Goal: Task Accomplishment & Management: Manage account settings

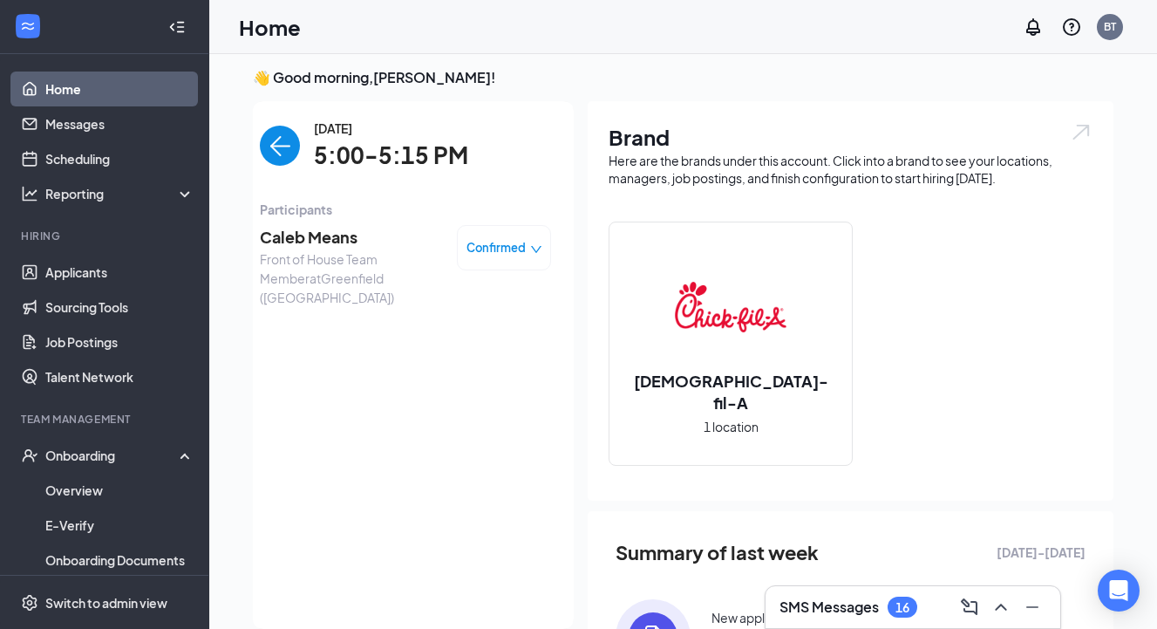
click at [318, 237] on span "Caleb Means" at bounding box center [351, 237] width 183 height 24
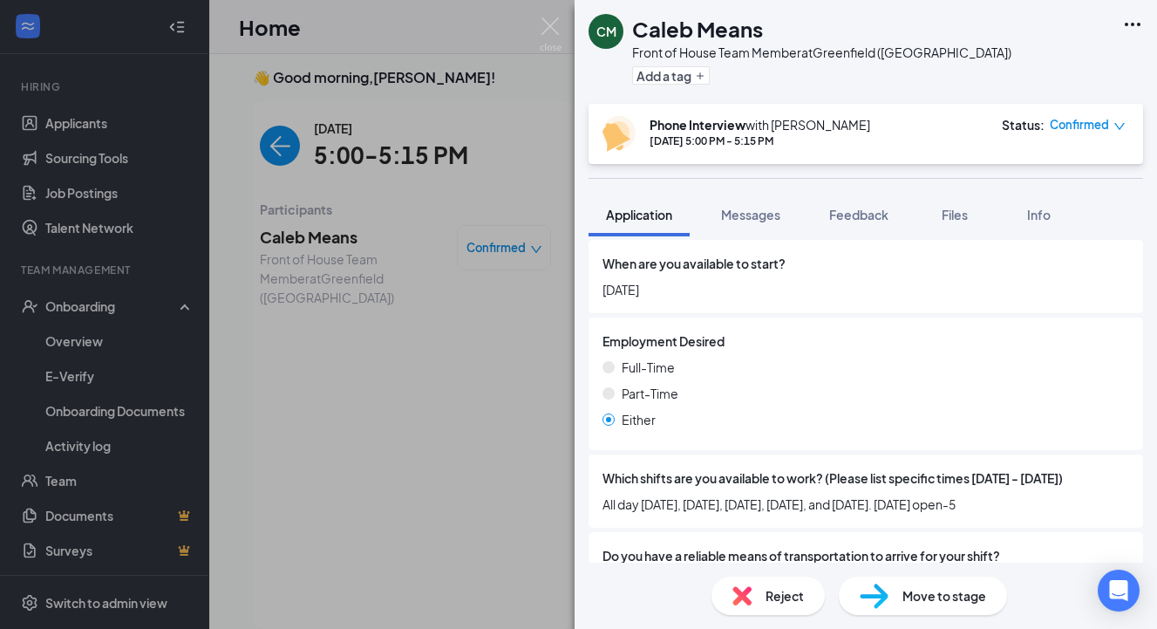
scroll to position [1503, 0]
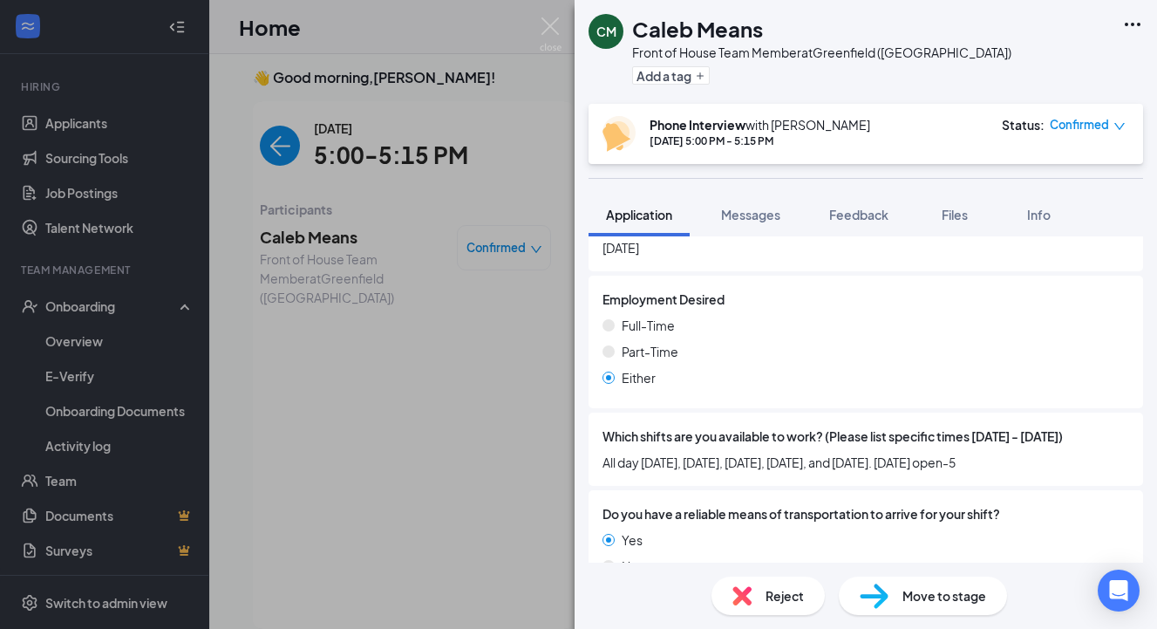
click at [711, 453] on span "All day [DATE], [DATE], [DATE], [DATE], and [DATE]. [DATE] open-5" at bounding box center [866, 462] width 527 height 19
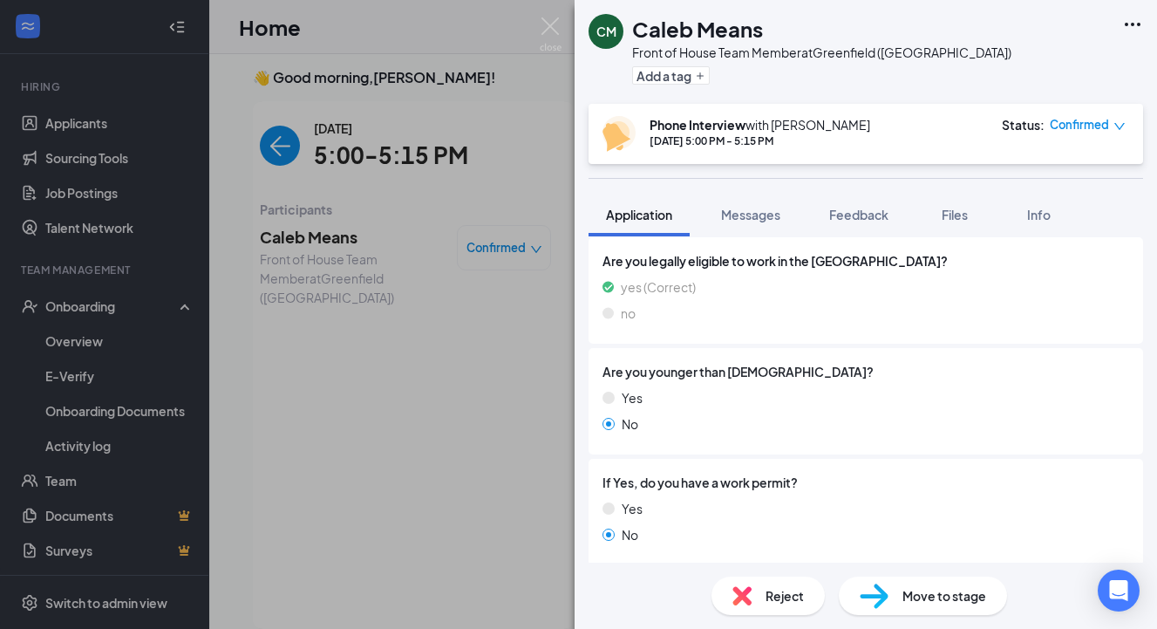
scroll to position [0, 0]
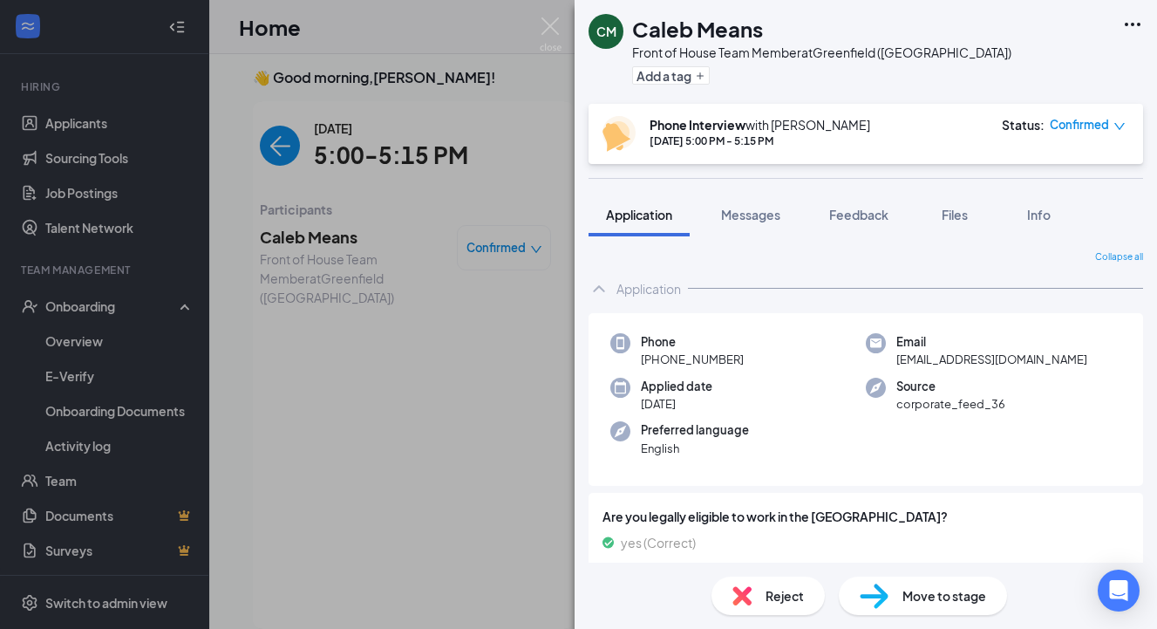
click at [621, 293] on div "Application" at bounding box center [649, 288] width 65 height 17
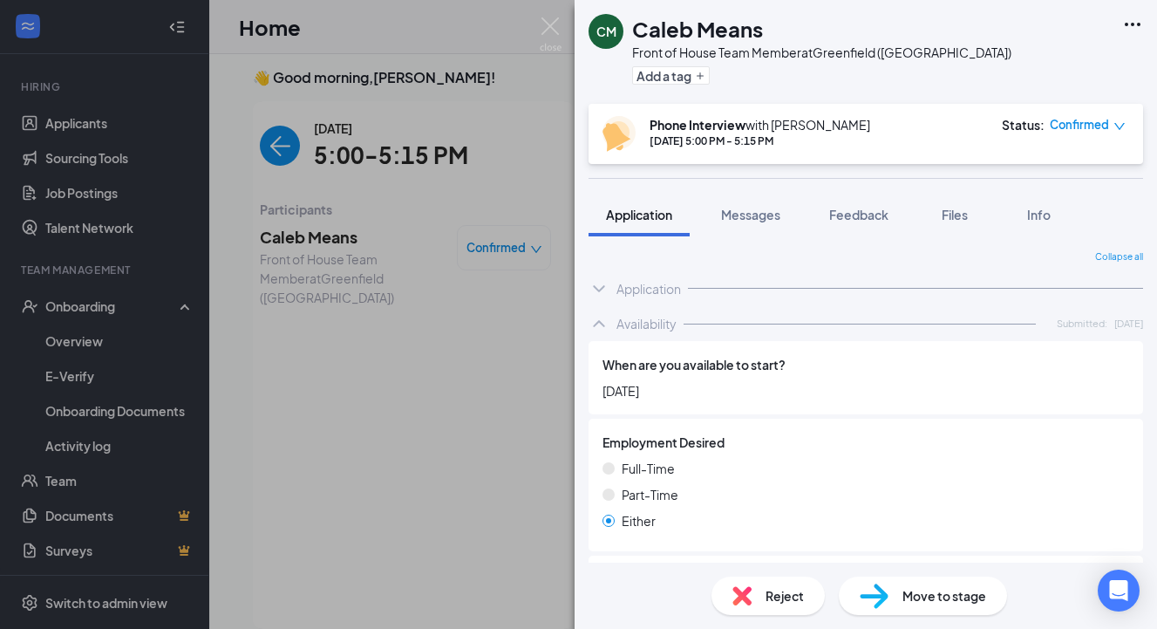
click at [622, 293] on div "Application" at bounding box center [649, 288] width 65 height 17
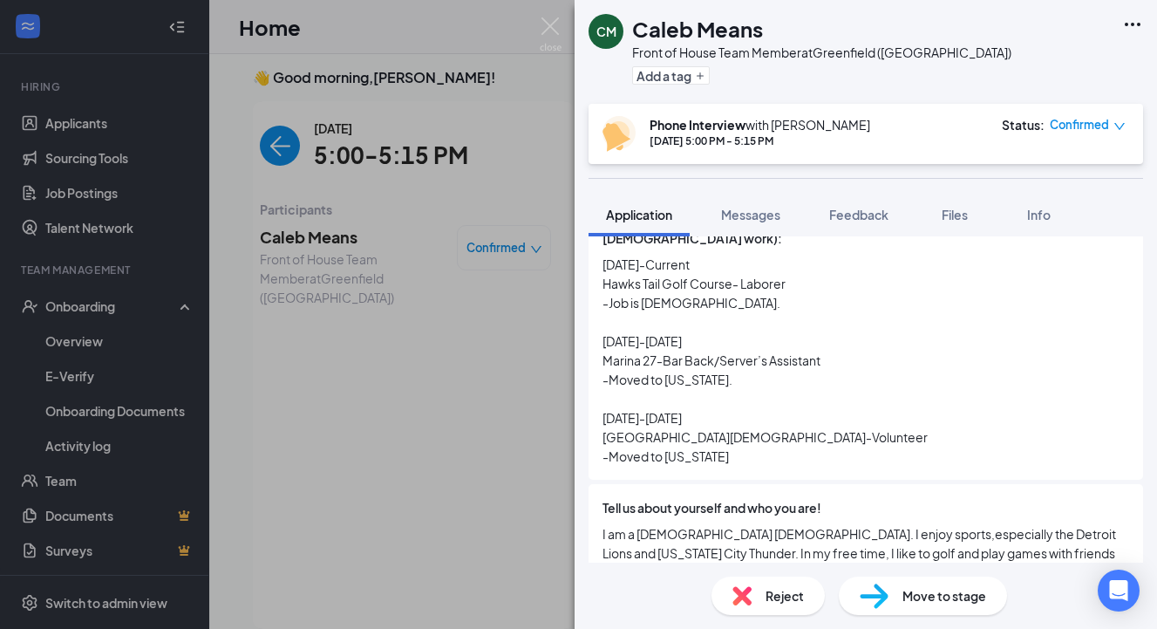
scroll to position [836, 0]
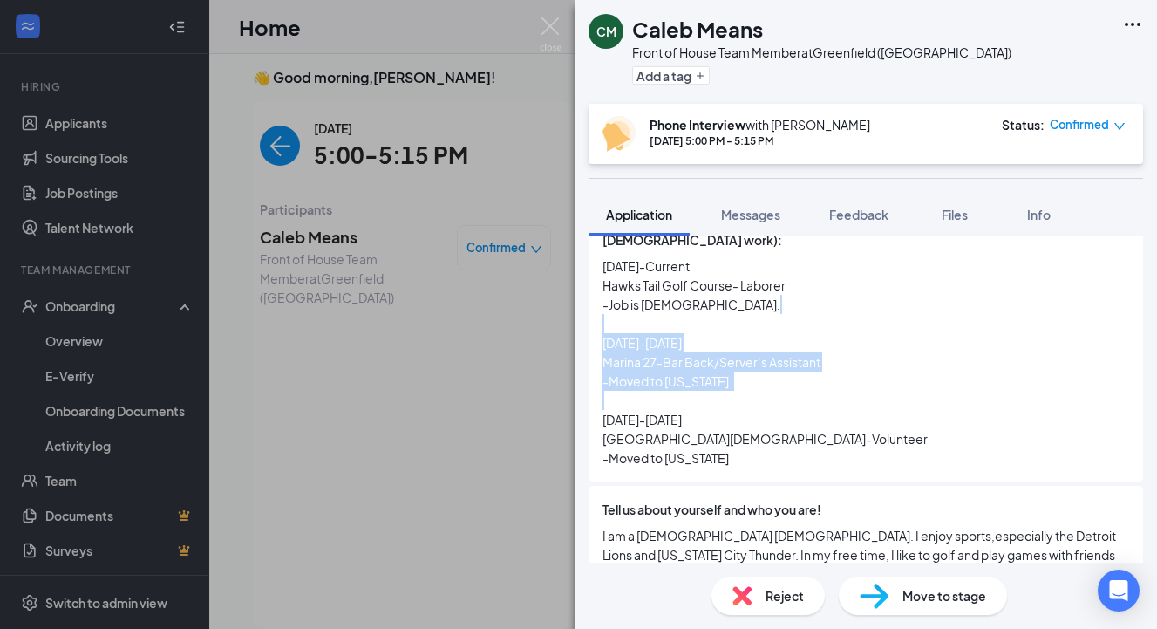
drag, startPoint x: 722, startPoint y: 364, endPoint x: 609, endPoint y: 316, distance: 123.1
click at [609, 316] on span "[DATE]-Current Hawks Tail Golf Course- Laborer -Job is [DEMOGRAPHIC_DATA]. [DAT…" at bounding box center [866, 361] width 527 height 211
click at [649, 321] on span "[DATE]-Current Hawks Tail Golf Course- Laborer -Job is [DEMOGRAPHIC_DATA]. [DAT…" at bounding box center [866, 361] width 527 height 211
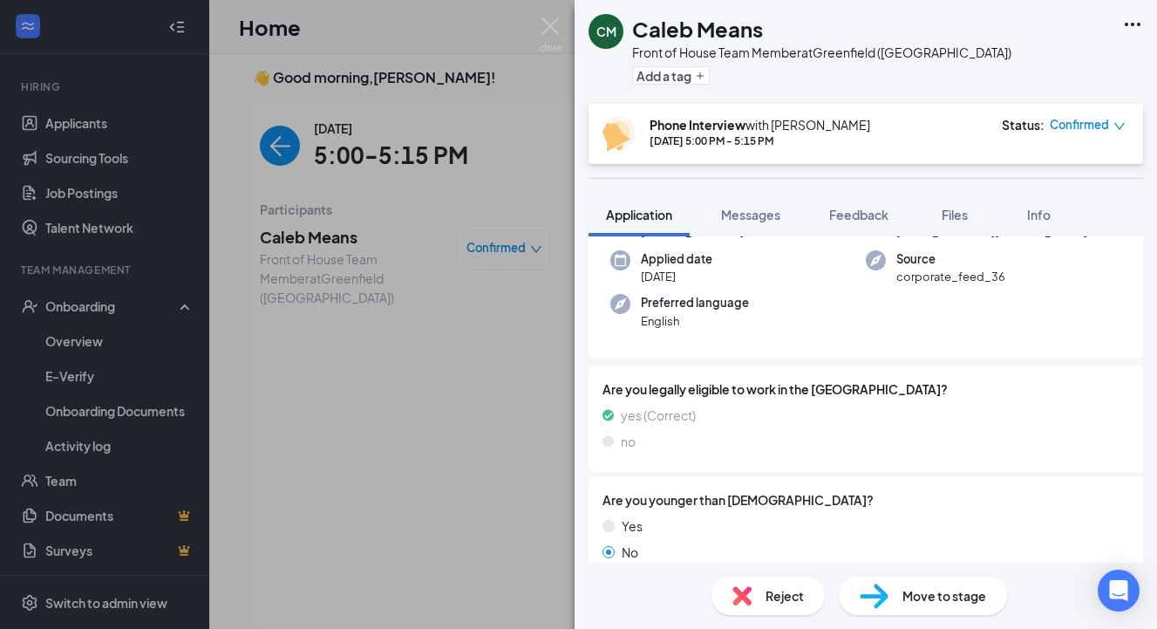
scroll to position [0, 0]
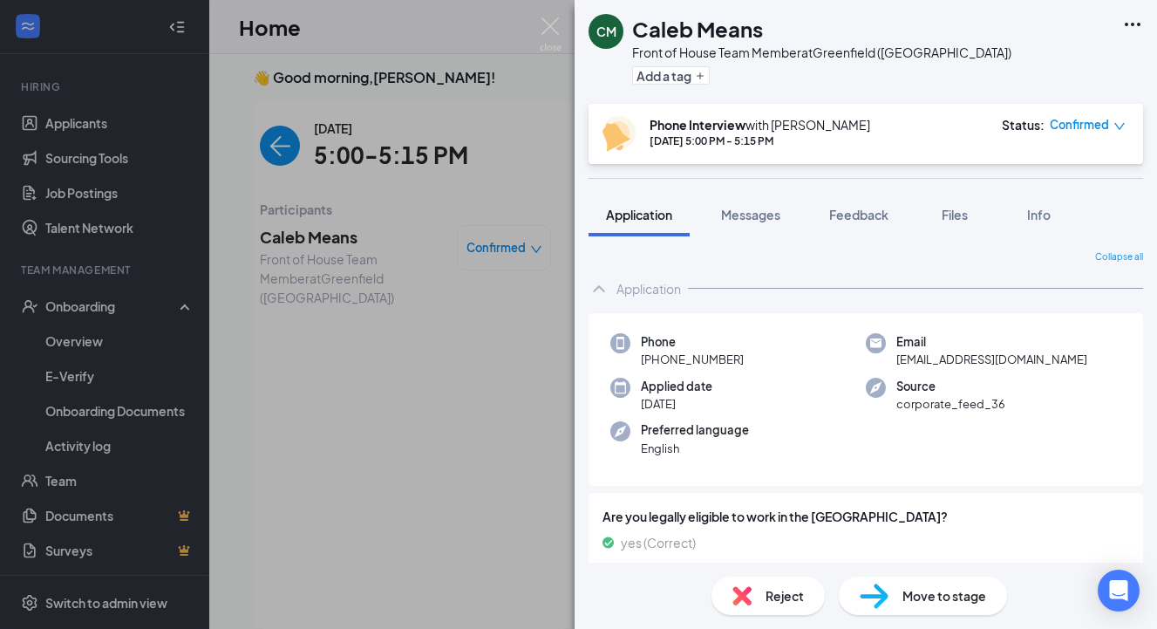
click at [265, 293] on div "CM Caleb Means Front of House Team Member at [GEOGRAPHIC_DATA] (IN) Add a tag P…" at bounding box center [578, 314] width 1157 height 629
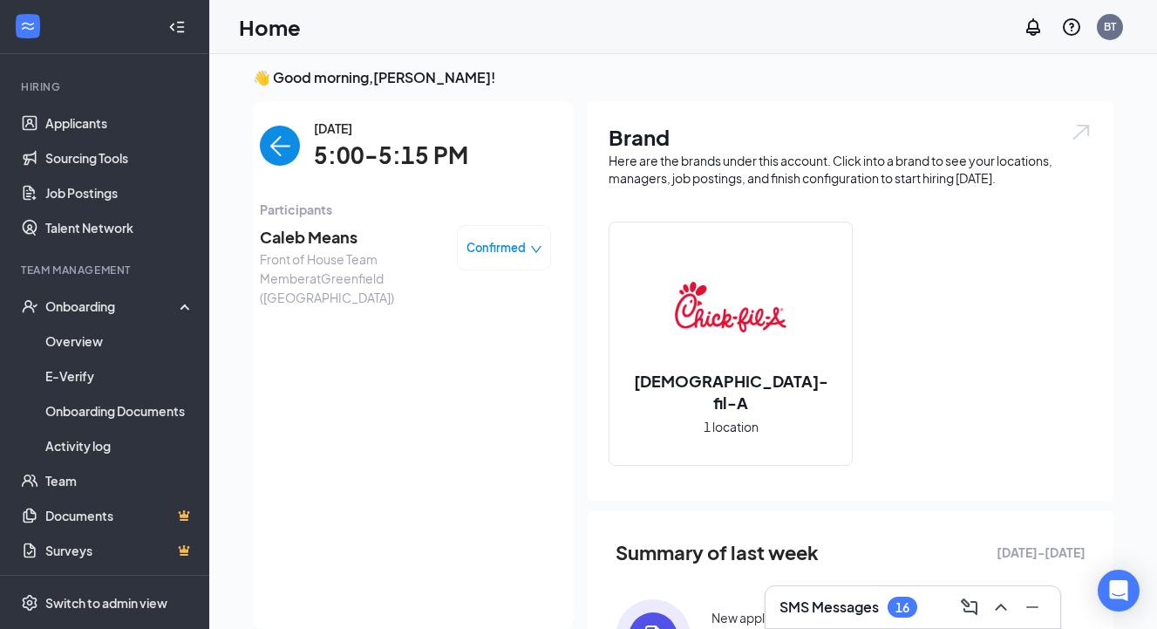
click at [287, 143] on img "back-button" at bounding box center [280, 146] width 40 height 40
